Goal: Information Seeking & Learning: Check status

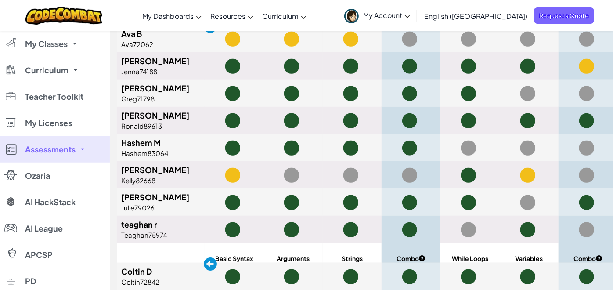
scroll to position [359, 0]
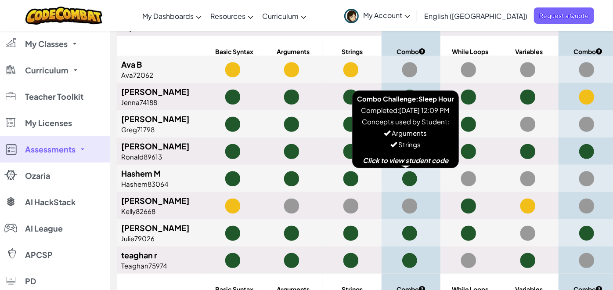
scroll to position [327, 0]
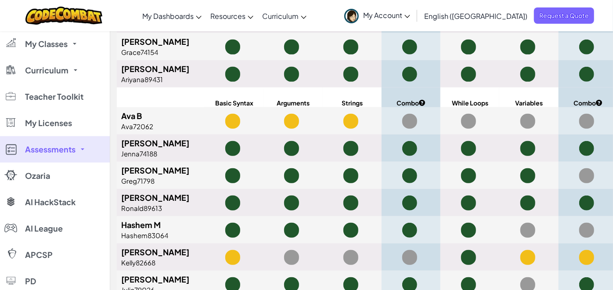
scroll to position [276, 0]
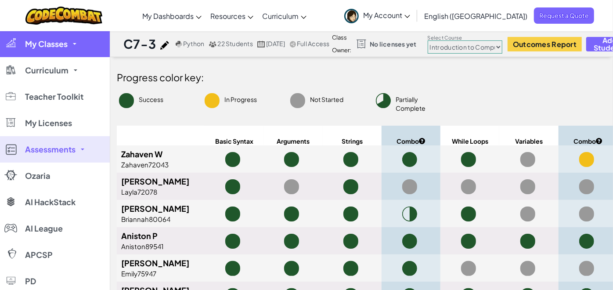
click at [63, 45] on span "My Classes" at bounding box center [46, 44] width 43 height 8
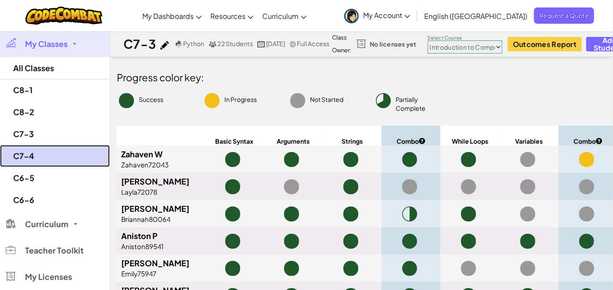
click at [24, 159] on link "C7-4" at bounding box center [55, 156] width 110 height 22
select select "560f1a9f22961295f9427742"
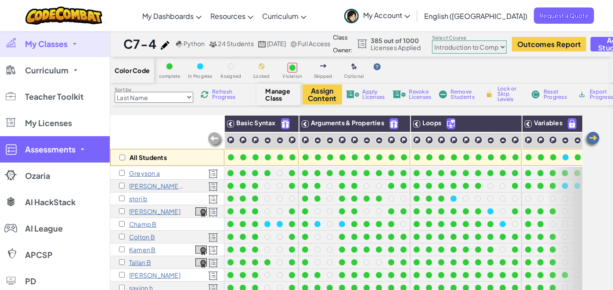
click at [87, 149] on link "Assessments" at bounding box center [55, 149] width 110 height 26
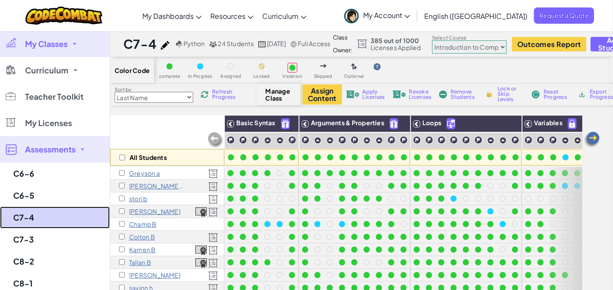
click at [22, 214] on link "C7-4" at bounding box center [55, 217] width 110 height 22
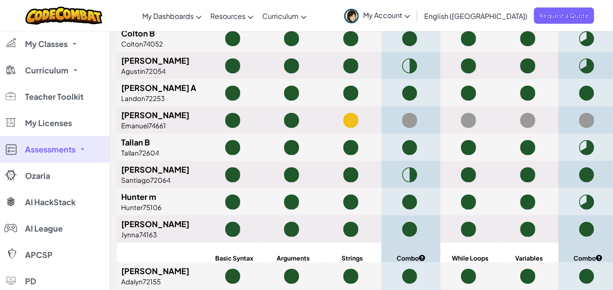
scroll to position [120, 0]
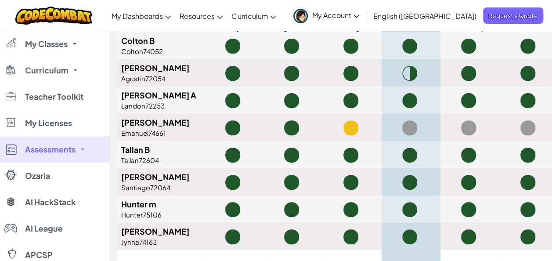
scroll to position [87, 0]
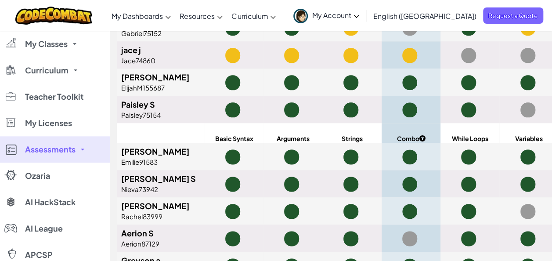
drag, startPoint x: 183, startPoint y: 289, endPoint x: 165, endPoint y: 261, distance: 33.0
click at [165, 261] on html "Toggle navigation My Dashboards CodeCombat Teacher Dashboard Ozaria Teacher Das…" at bounding box center [276, 179] width 552 height 1314
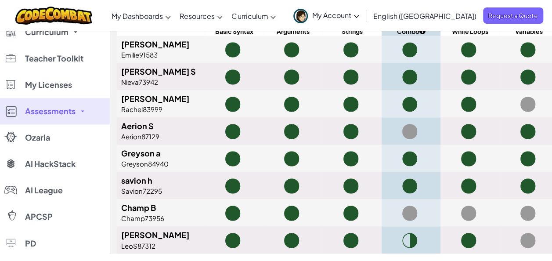
scroll to position [585, 0]
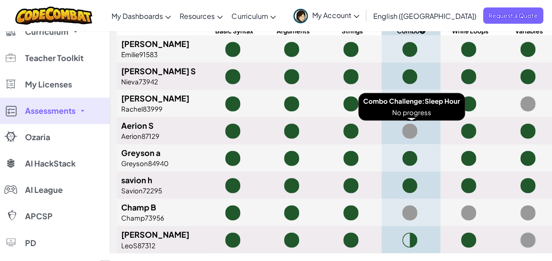
click at [408, 129] on span at bounding box center [409, 130] width 15 height 15
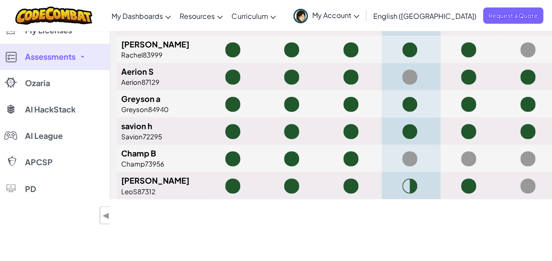
scroll to position [637, 0]
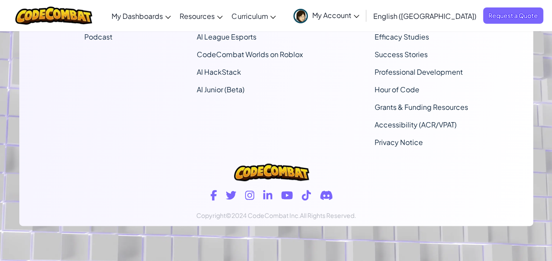
scroll to position [1060, 0]
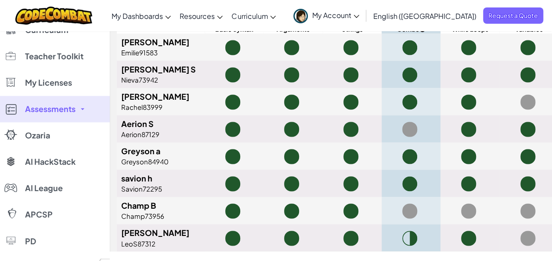
scroll to position [587, 0]
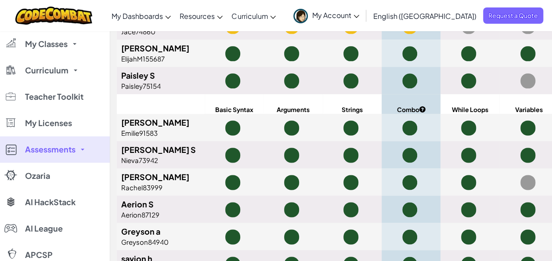
scroll to position [1060, 0]
